Goal: Find specific page/section

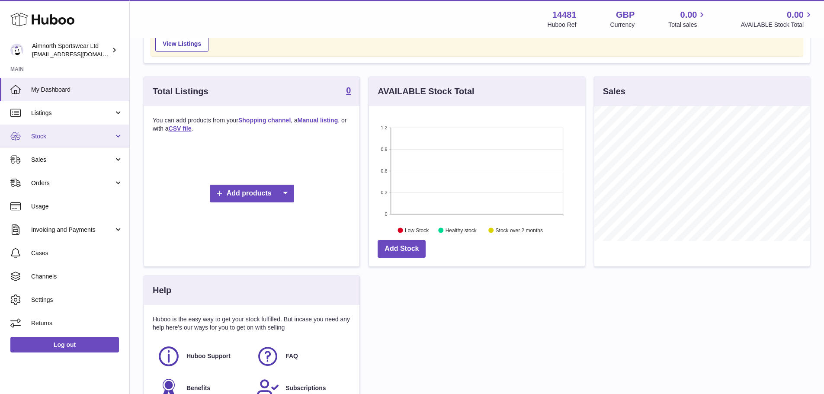
scroll to position [51, 0]
click at [66, 112] on span "Listings" at bounding box center [72, 113] width 83 height 8
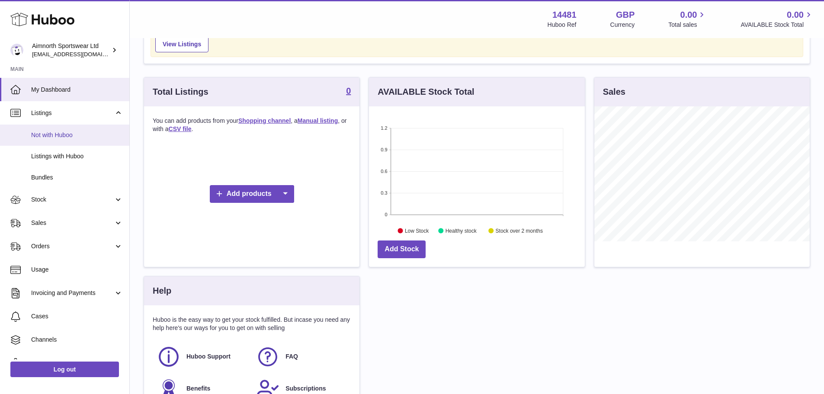
click at [51, 135] on span "Not with Huboo" at bounding box center [77, 135] width 92 height 8
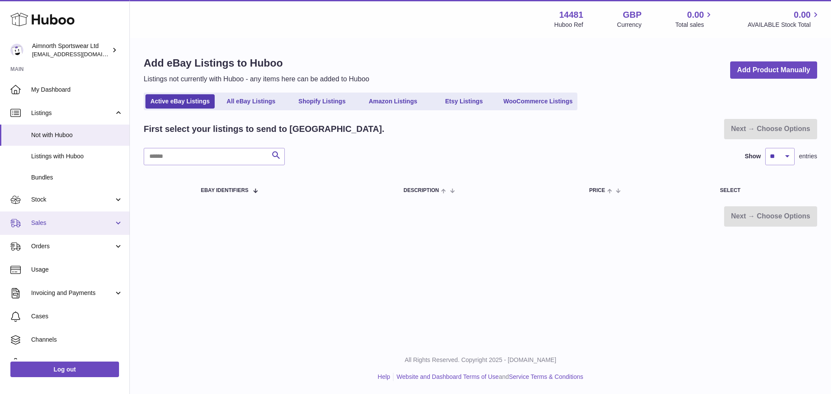
scroll to position [39, 0]
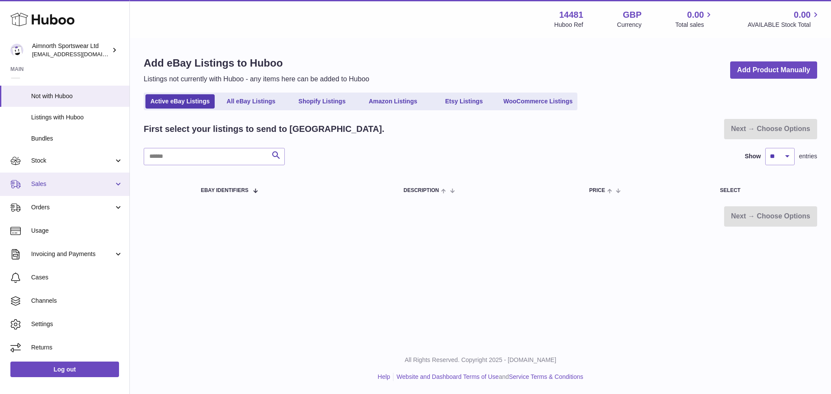
click at [61, 183] on span "Sales" at bounding box center [72, 184] width 83 height 8
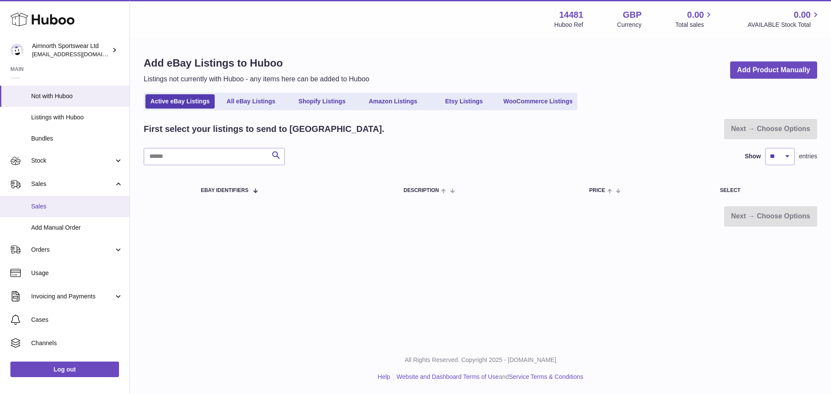
click at [53, 206] on span "Sales" at bounding box center [77, 206] width 92 height 8
